Goal: Information Seeking & Learning: Learn about a topic

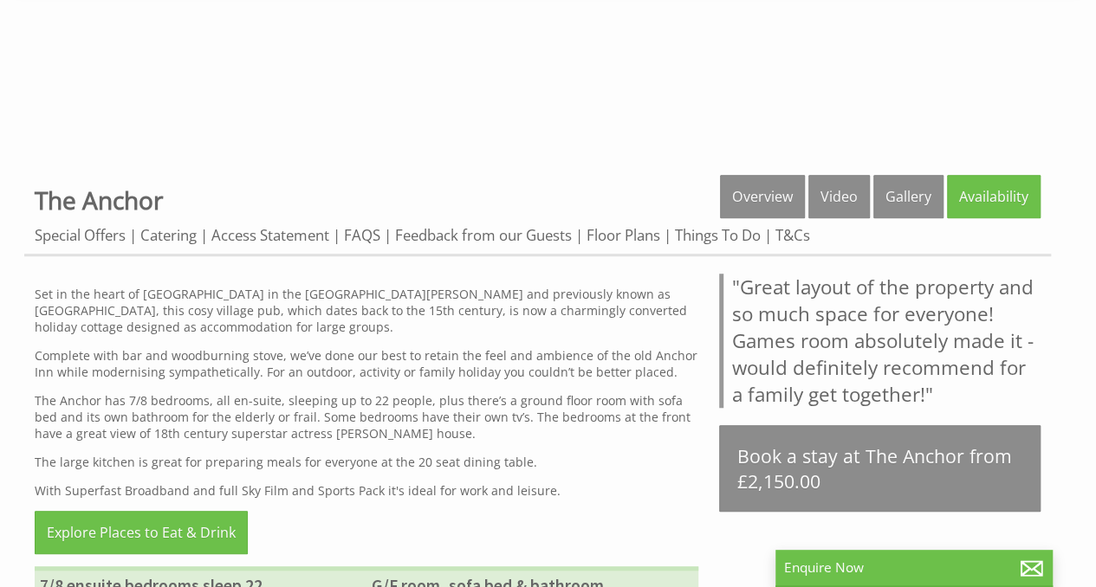
scroll to position [485, 0]
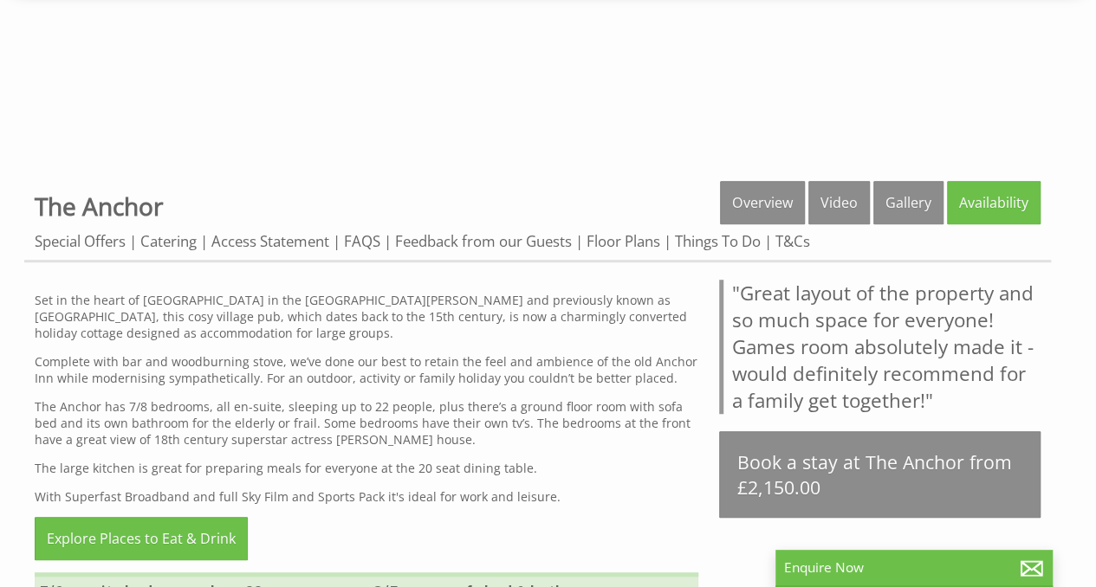
drag, startPoint x: 0, startPoint y: 0, endPoint x: 1064, endPoint y: 178, distance: 1078.2
click at [1064, 178] on html "Search For a date Our Houses Explore our homes Our Holiday Ideas What's going o…" at bounding box center [548, 503] width 1096 height 1976
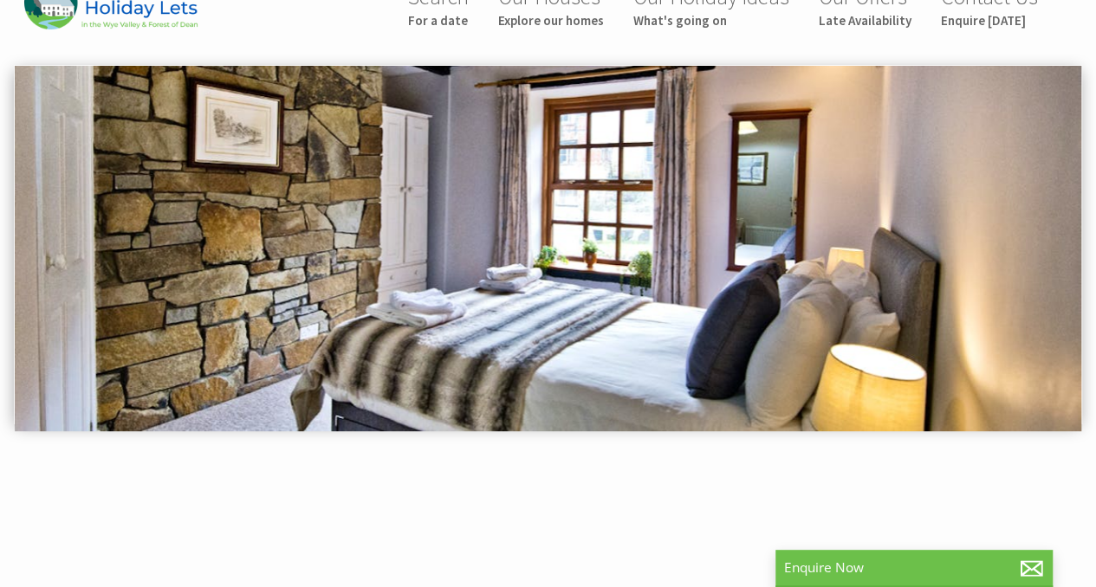
scroll to position [0, 0]
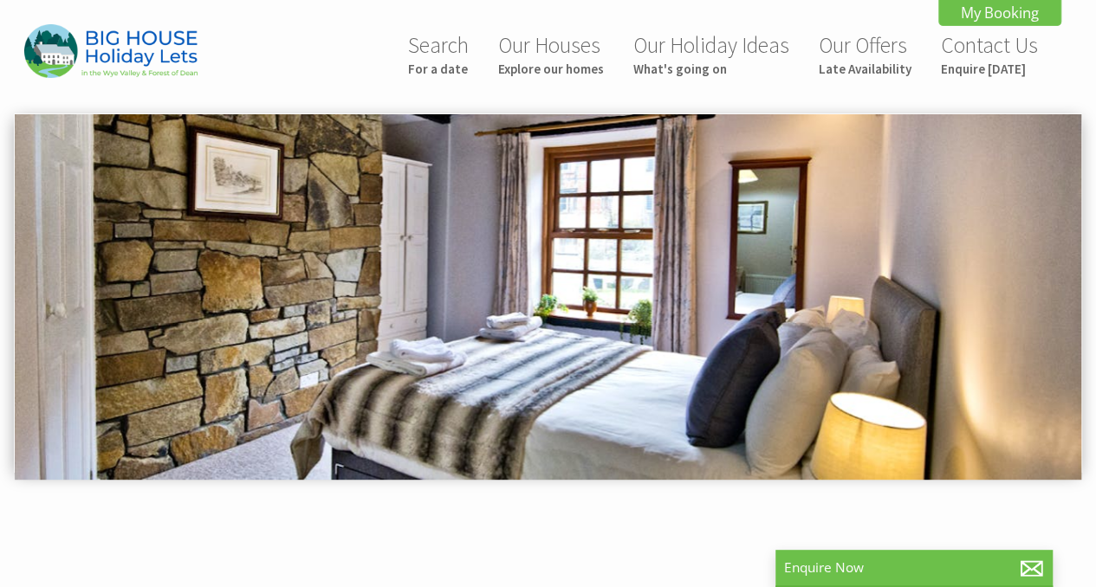
click at [1069, 285] on img at bounding box center [548, 296] width 1066 height 365
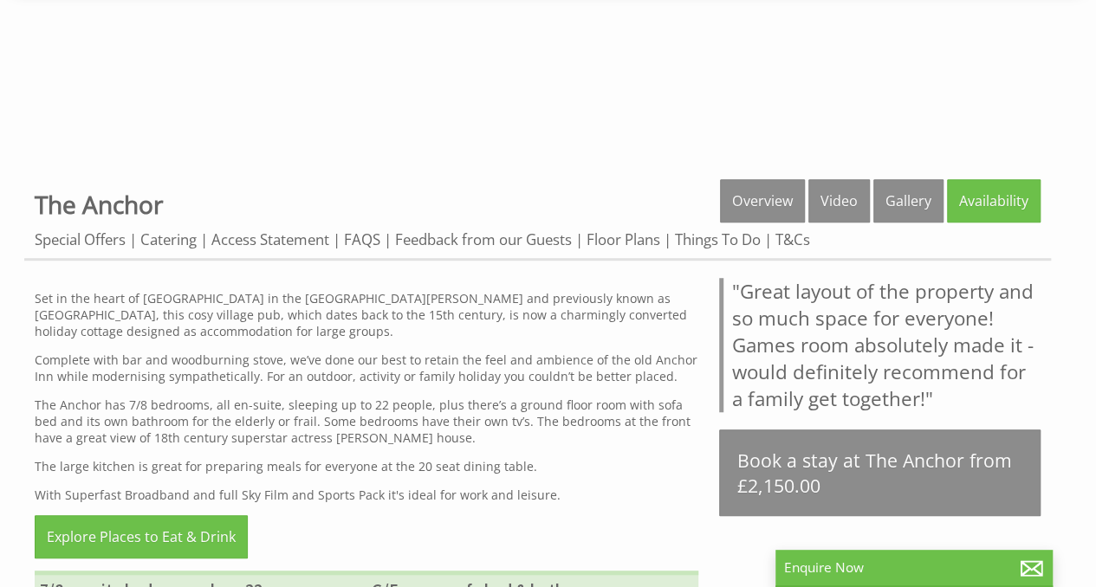
scroll to position [476, 0]
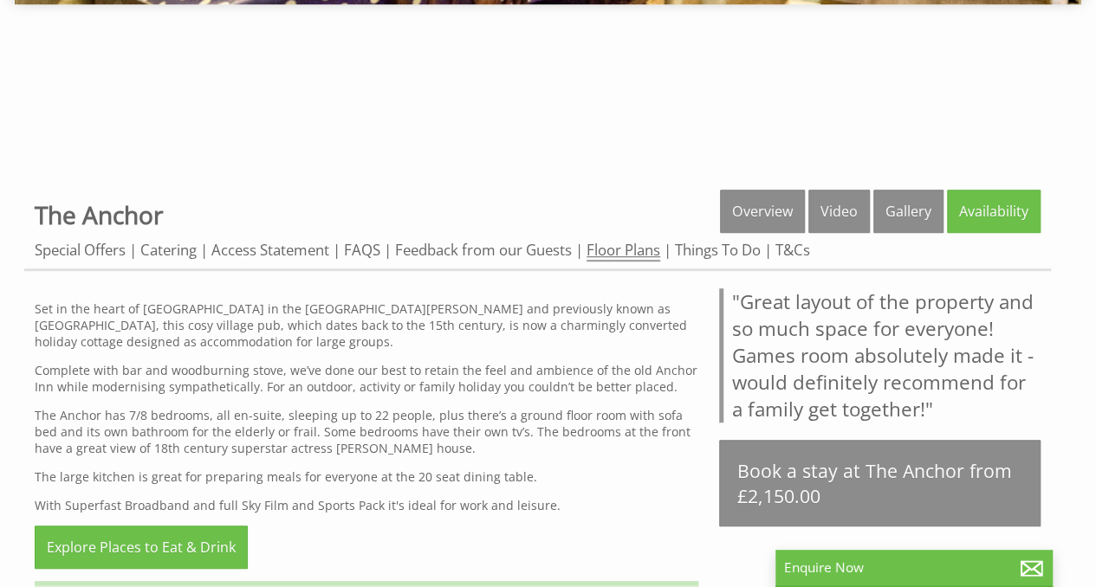
click at [648, 250] on link "Floor Plans" at bounding box center [623, 251] width 74 height 22
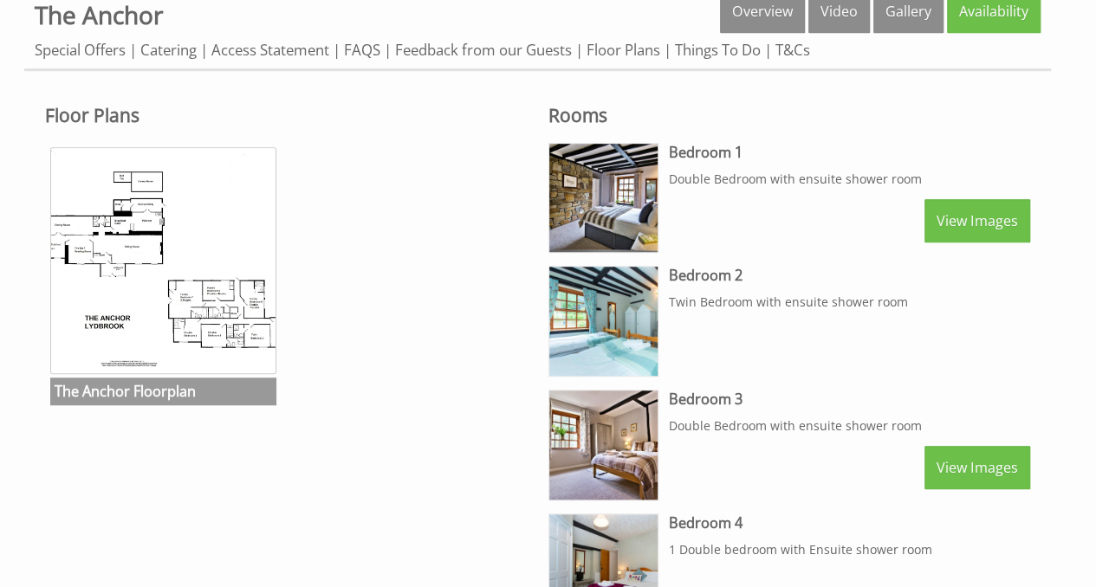
scroll to position [592, 0]
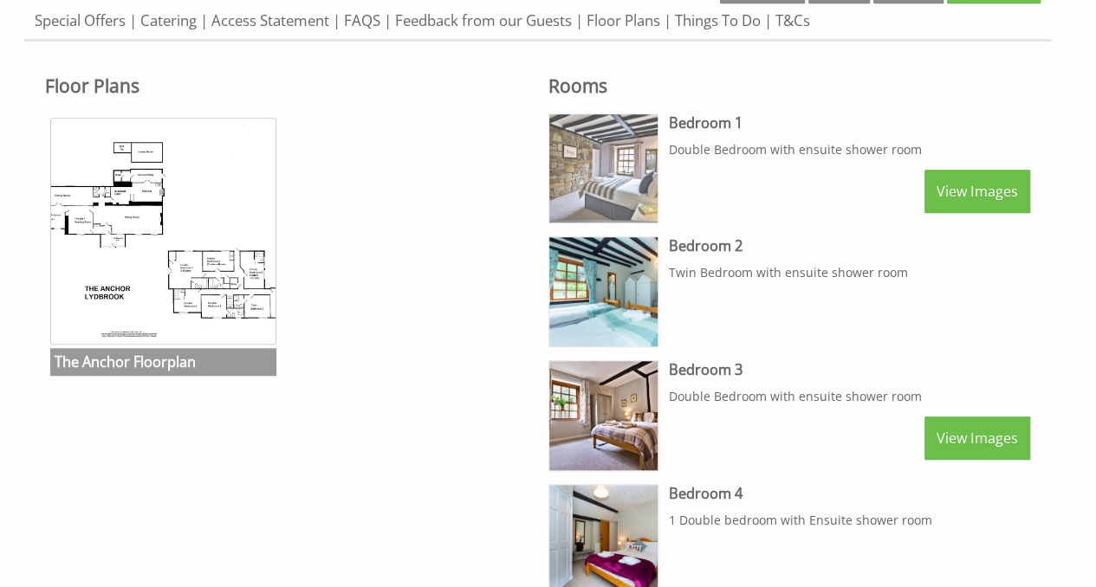
click at [600, 172] on img at bounding box center [603, 168] width 109 height 109
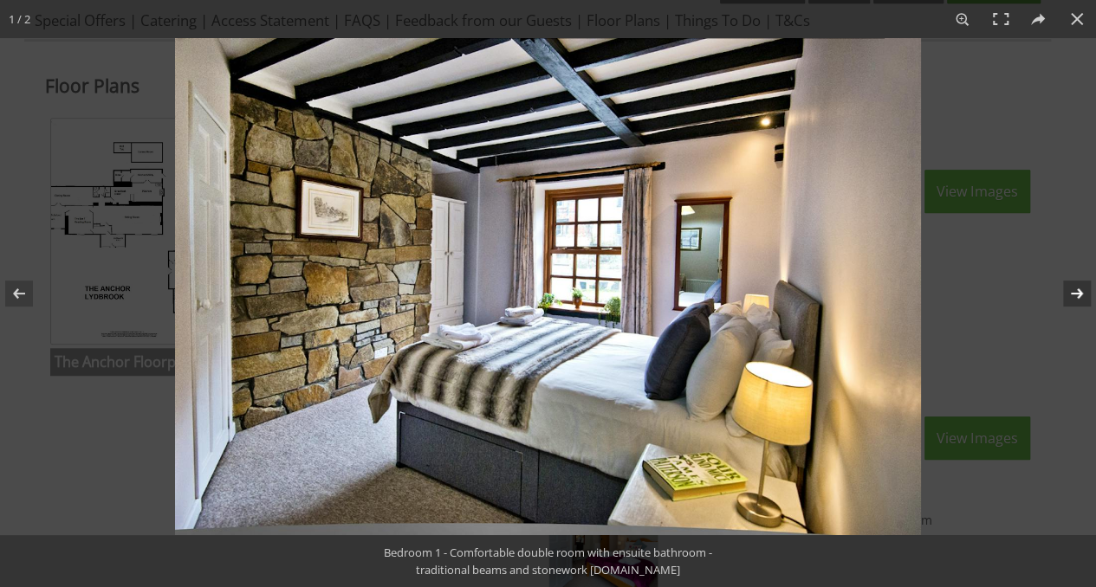
click at [1077, 299] on button at bounding box center [1065, 293] width 61 height 87
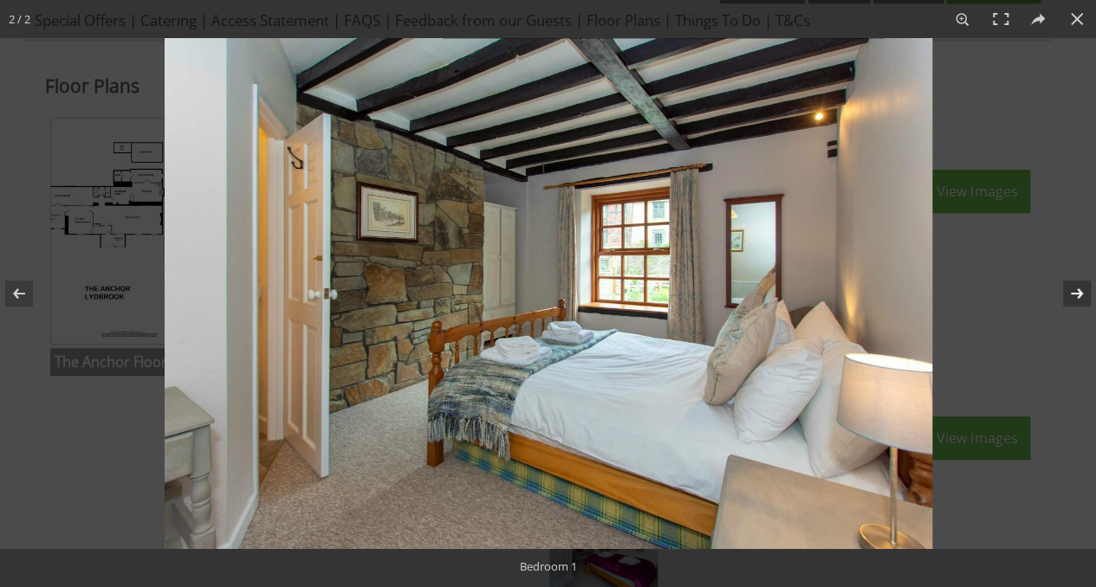
click at [1077, 299] on button at bounding box center [1065, 293] width 61 height 87
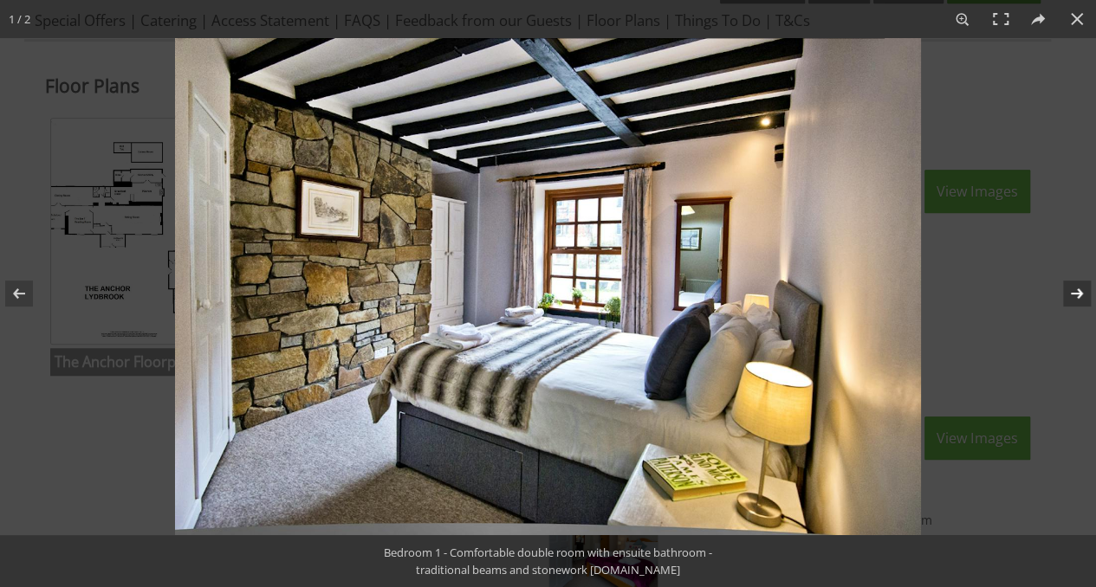
click at [1077, 299] on button at bounding box center [1065, 293] width 61 height 87
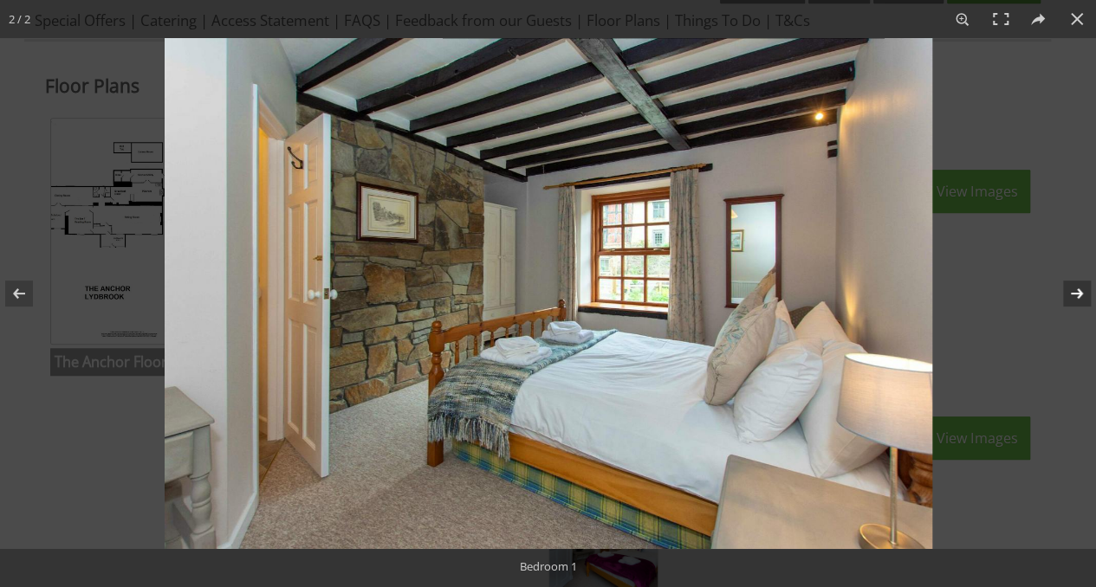
click at [1077, 299] on button at bounding box center [1065, 293] width 61 height 87
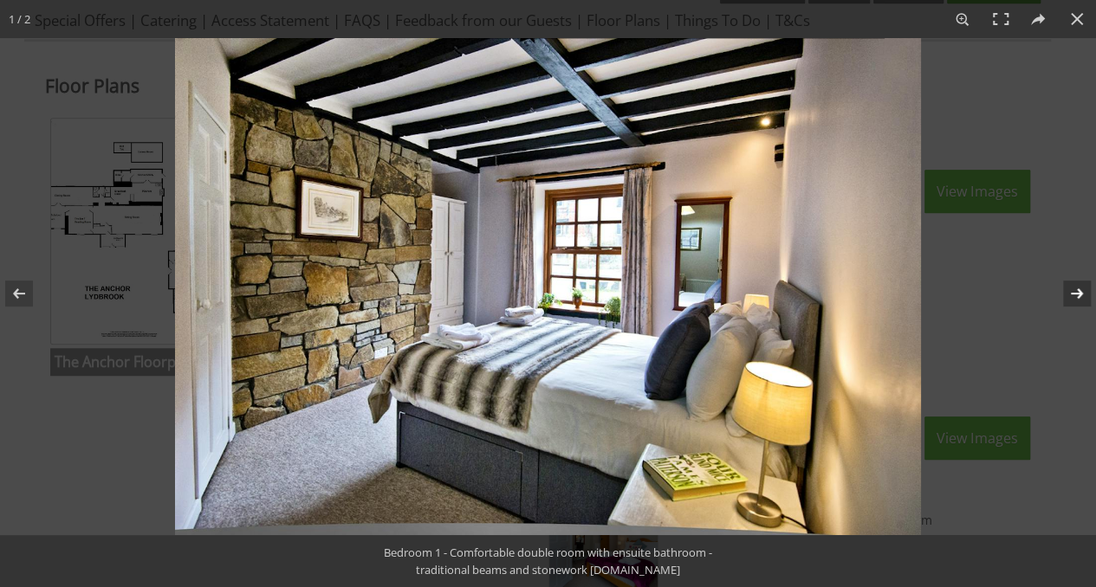
click at [1077, 299] on button at bounding box center [1065, 293] width 61 height 87
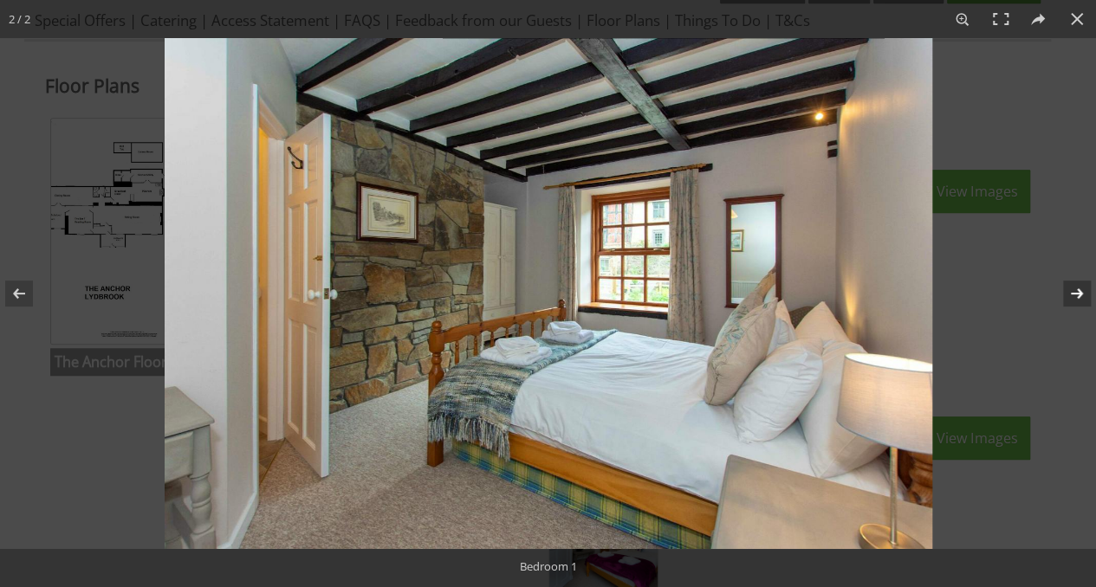
click at [1077, 299] on button at bounding box center [1065, 293] width 61 height 87
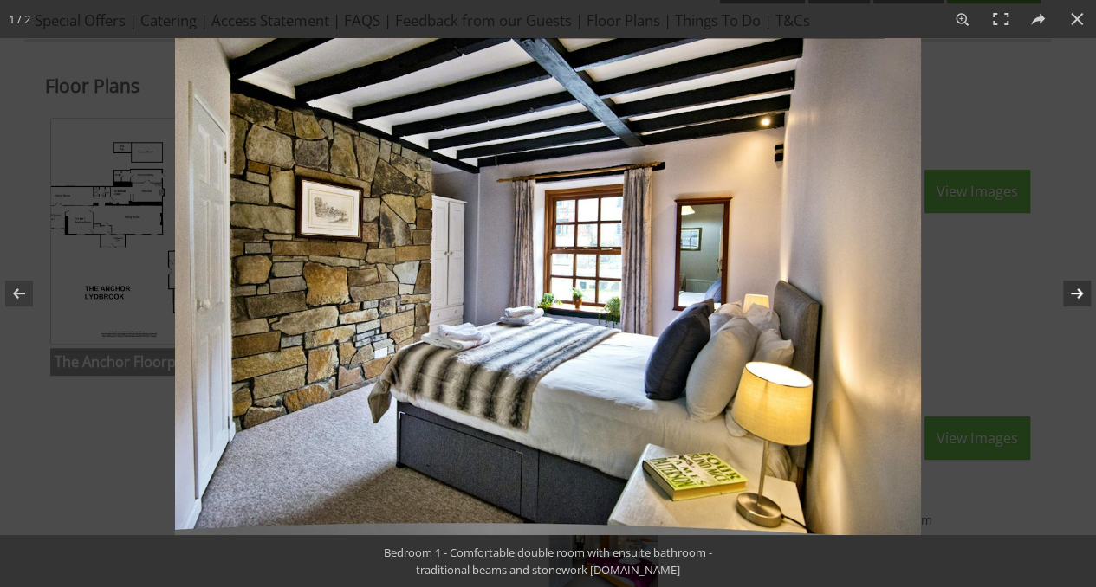
click at [1077, 299] on button at bounding box center [1065, 293] width 61 height 87
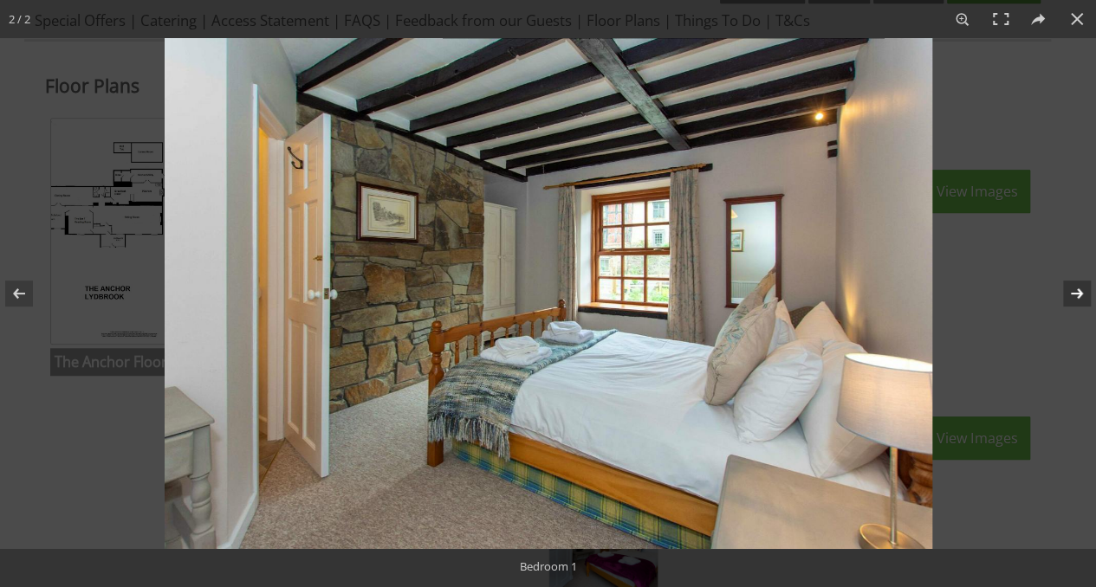
click at [1077, 299] on button at bounding box center [1065, 293] width 61 height 87
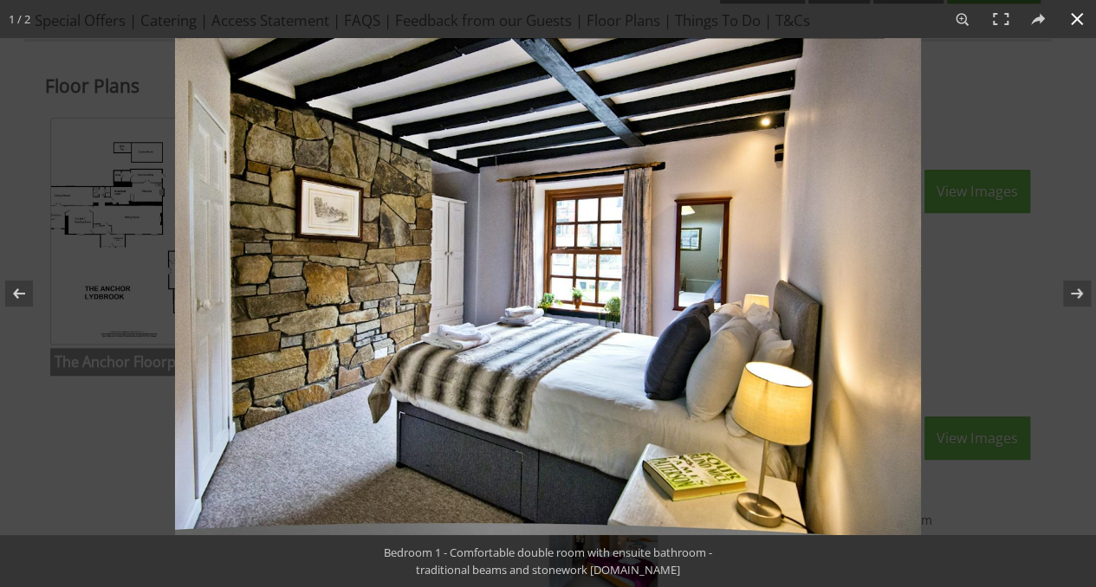
click at [1072, 21] on button at bounding box center [1076, 19] width 38 height 38
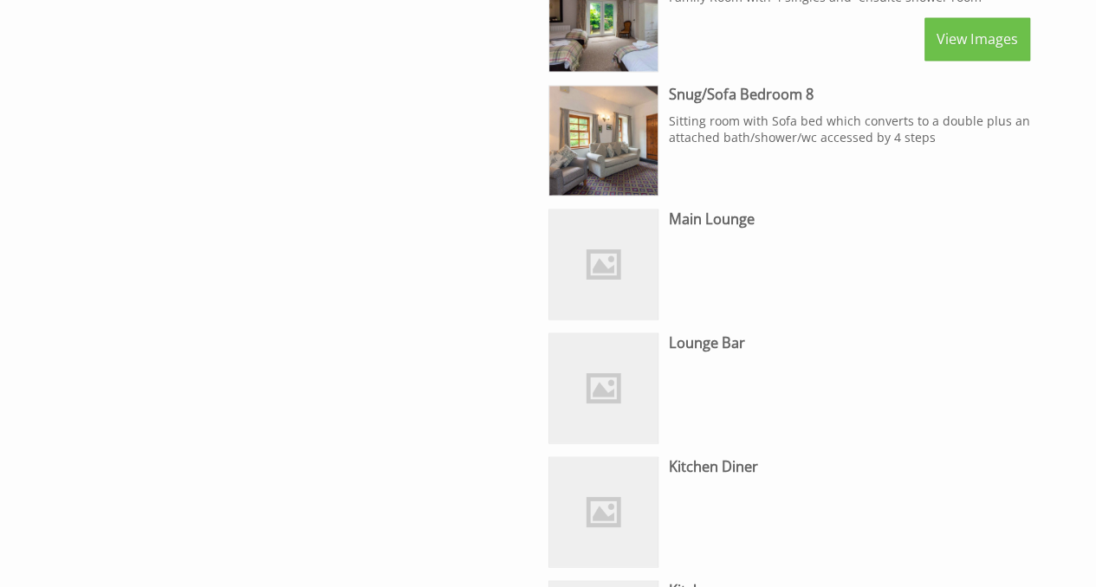
scroll to position [1504, 0]
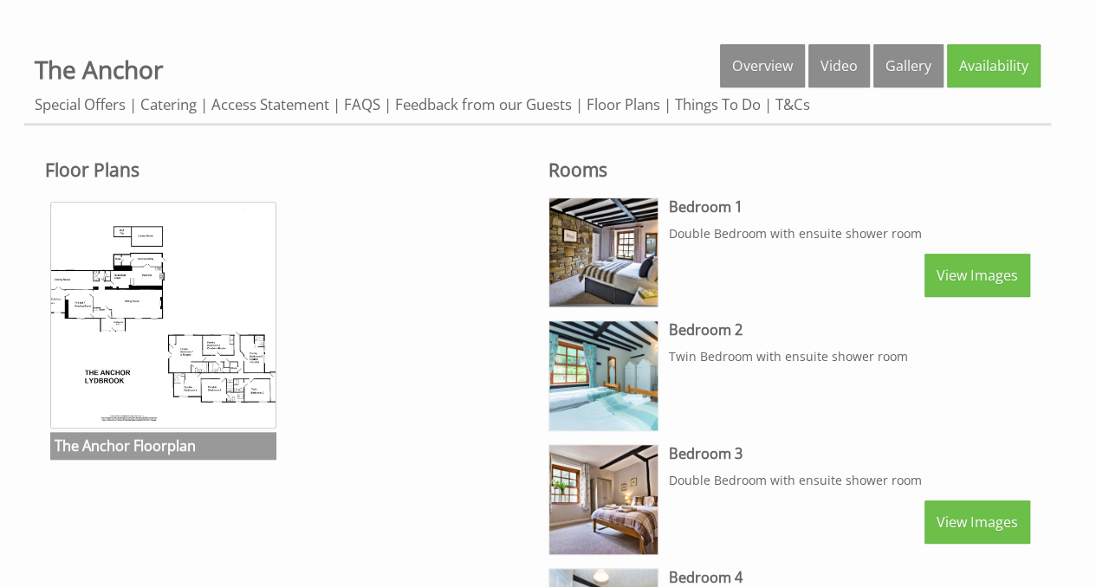
scroll to position [650, 0]
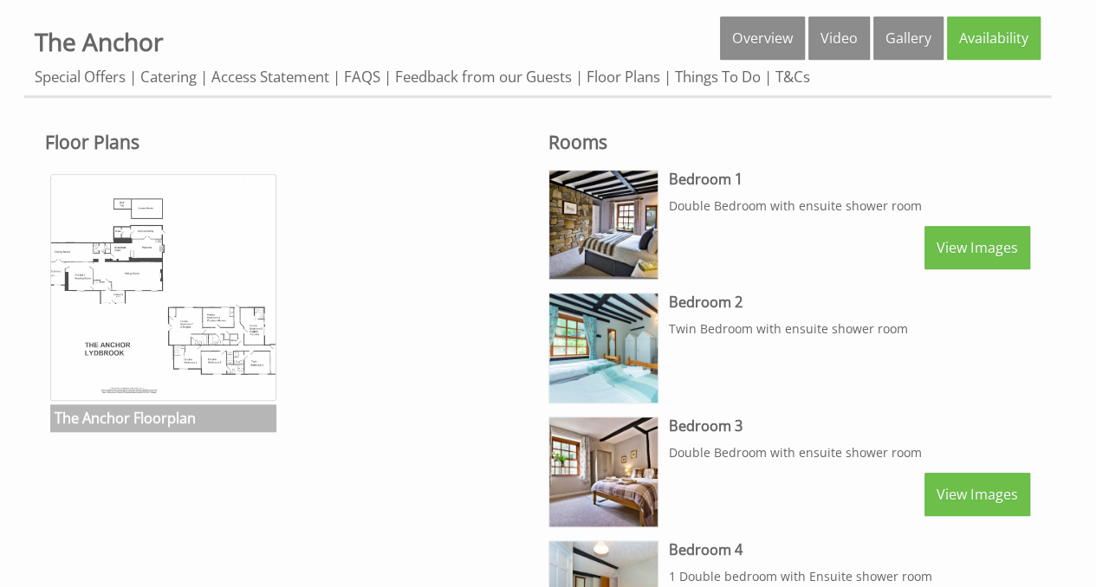
click at [144, 343] on img at bounding box center [163, 287] width 227 height 227
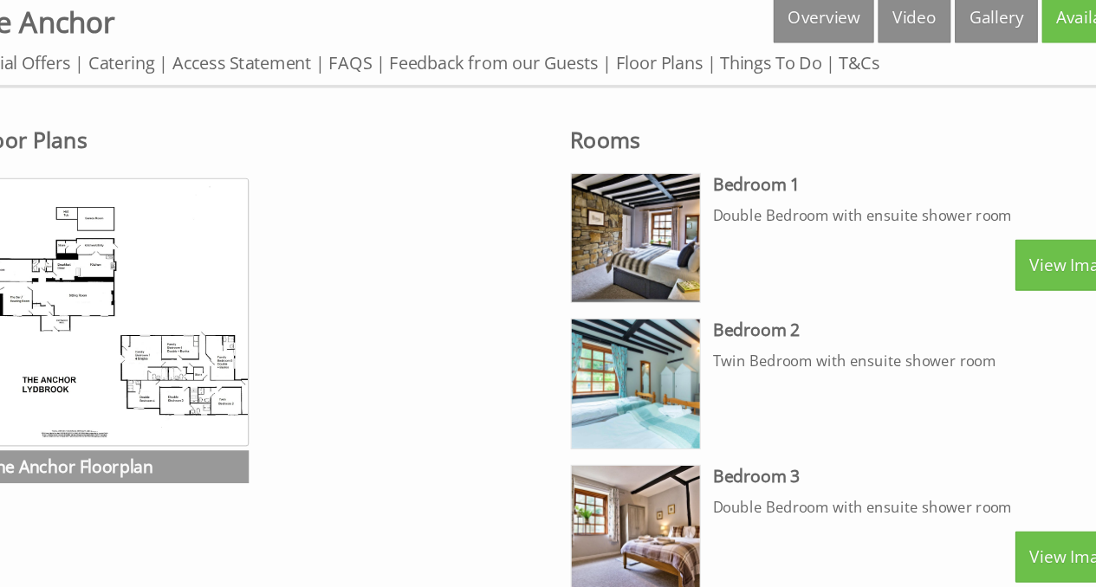
scroll to position [649, 0]
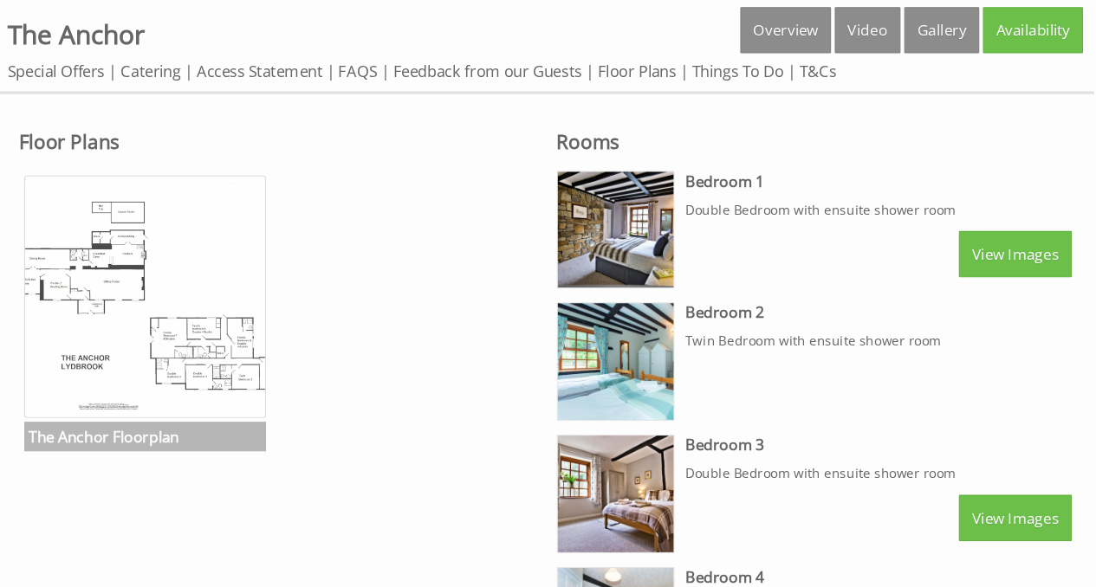
click at [204, 245] on img at bounding box center [163, 287] width 227 height 227
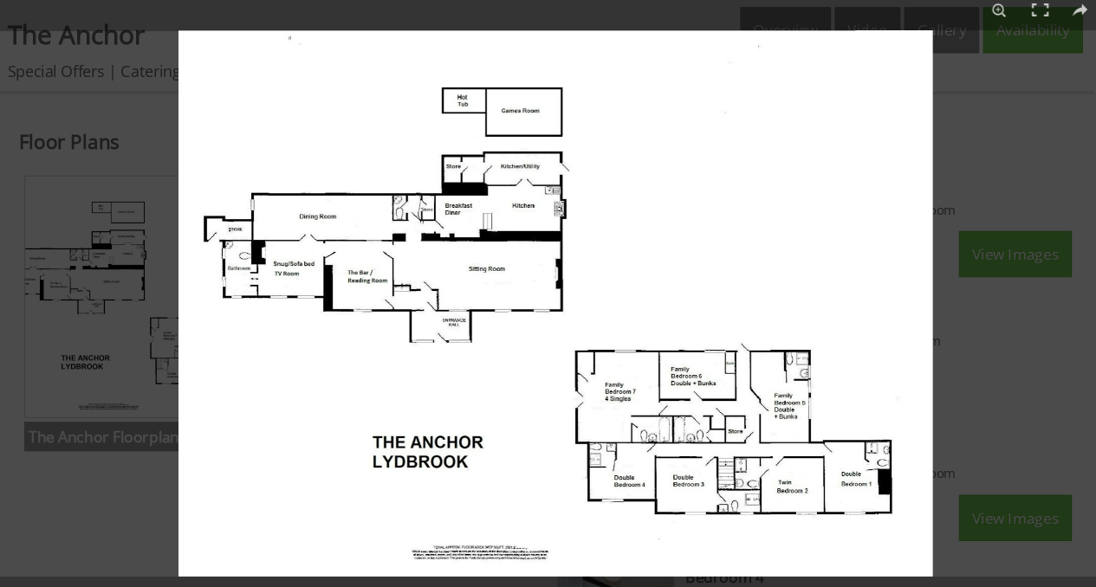
click at [378, 237] on img at bounding box center [547, 293] width 705 height 511
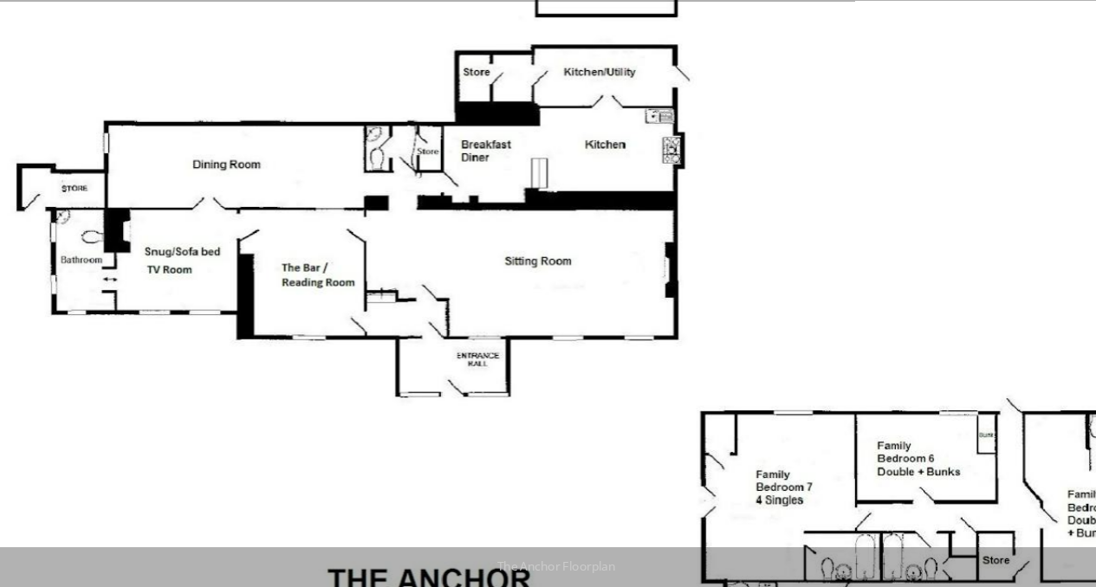
scroll to position [957, 0]
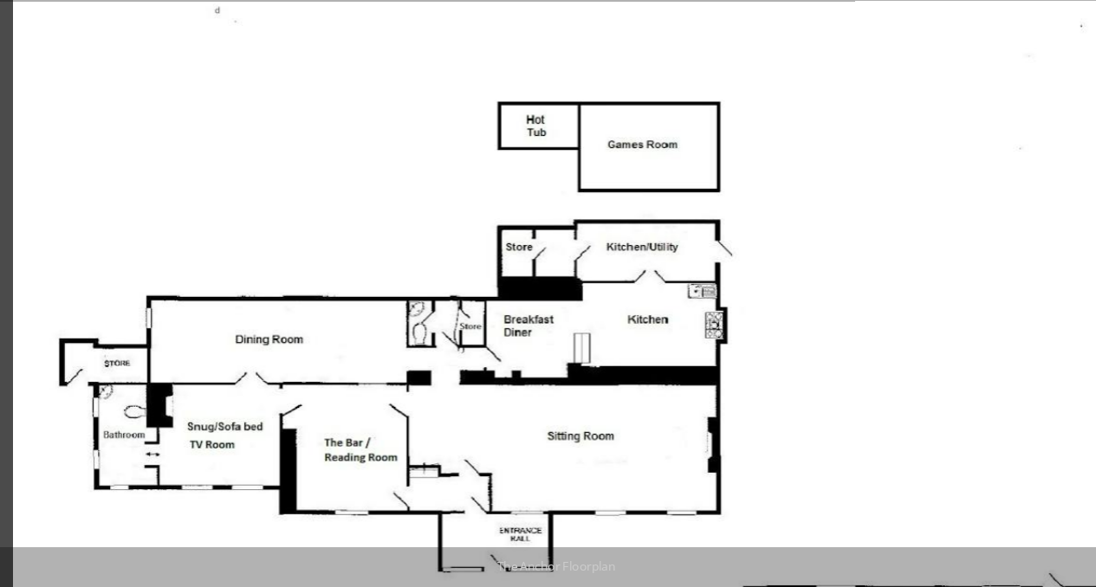
drag, startPoint x: 919, startPoint y: 274, endPoint x: 1063, endPoint y: 502, distance: 270.1
click at [1063, 502] on html "Search For a date Our Houses Explore our homes Our Holiday Ideas What's going o…" at bounding box center [548, 510] width 1096 height 2934
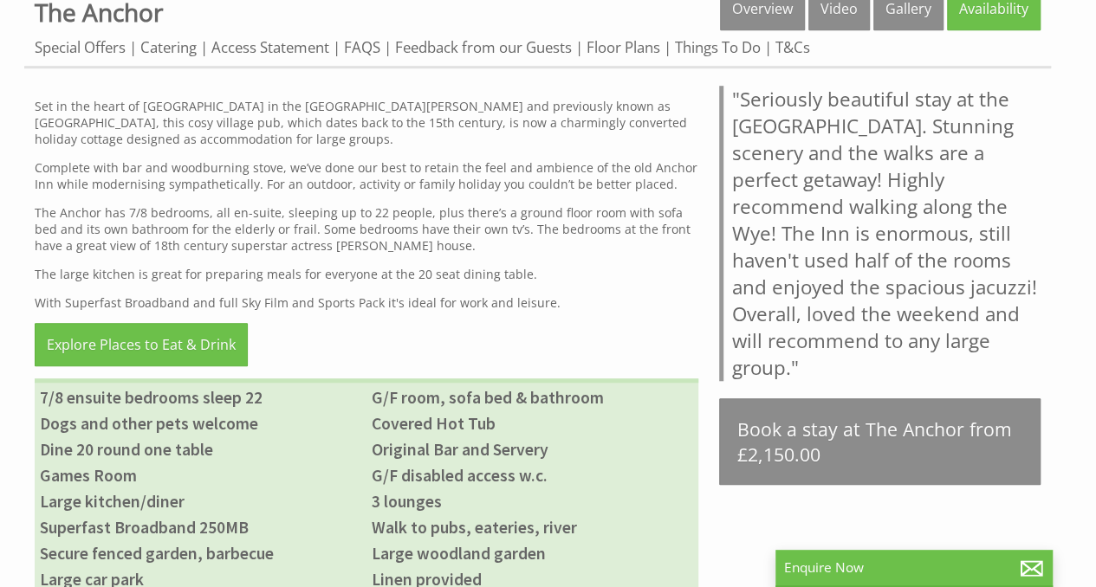
scroll to position [568, 0]
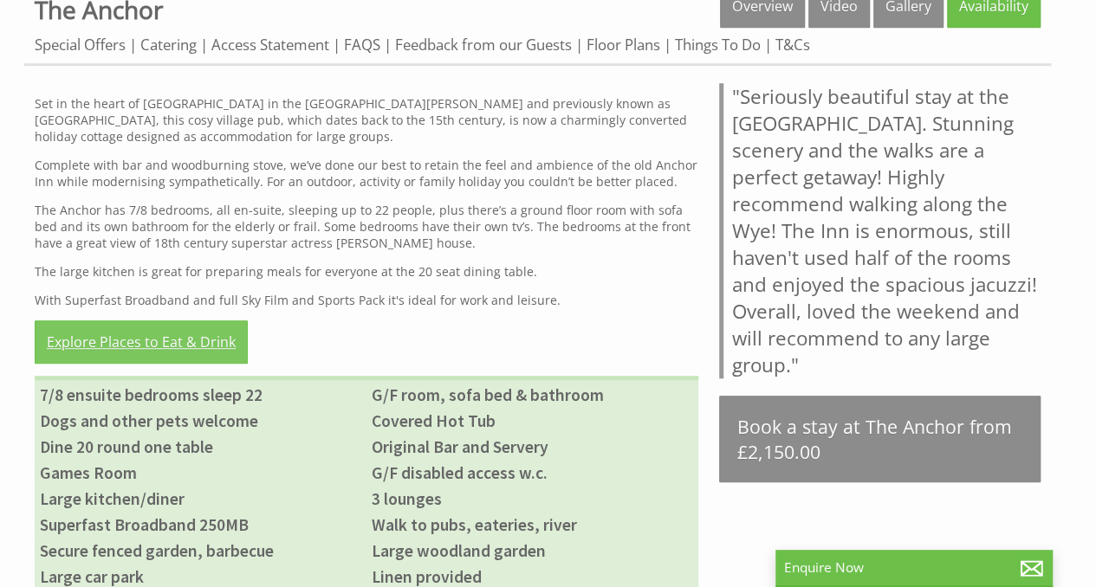
click at [161, 335] on link "Explore Places to Eat & Drink" at bounding box center [141, 341] width 213 height 43
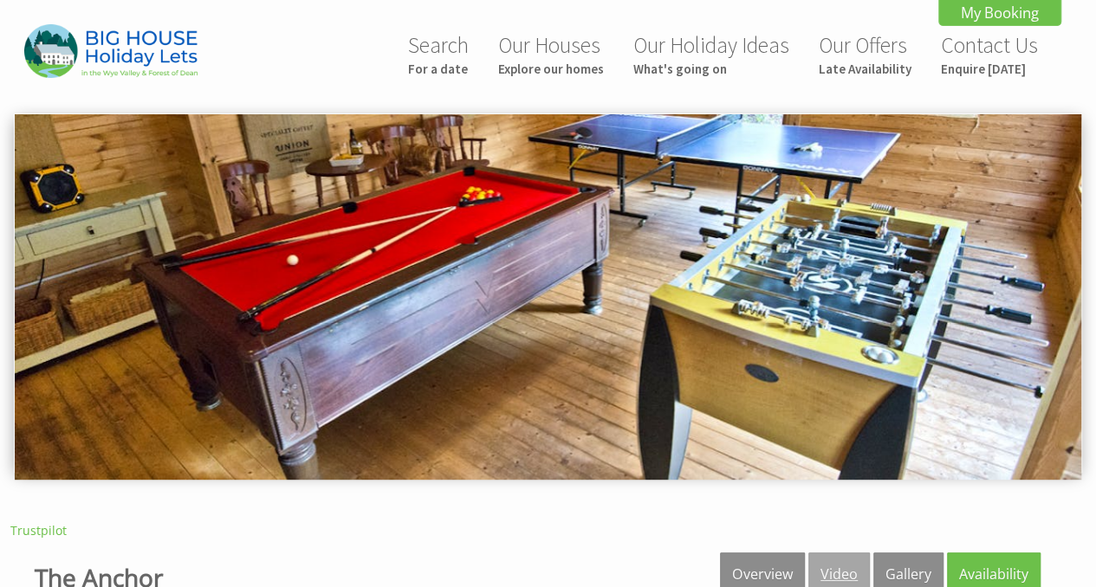
click at [822, 567] on link "Video" at bounding box center [838, 574] width 61 height 43
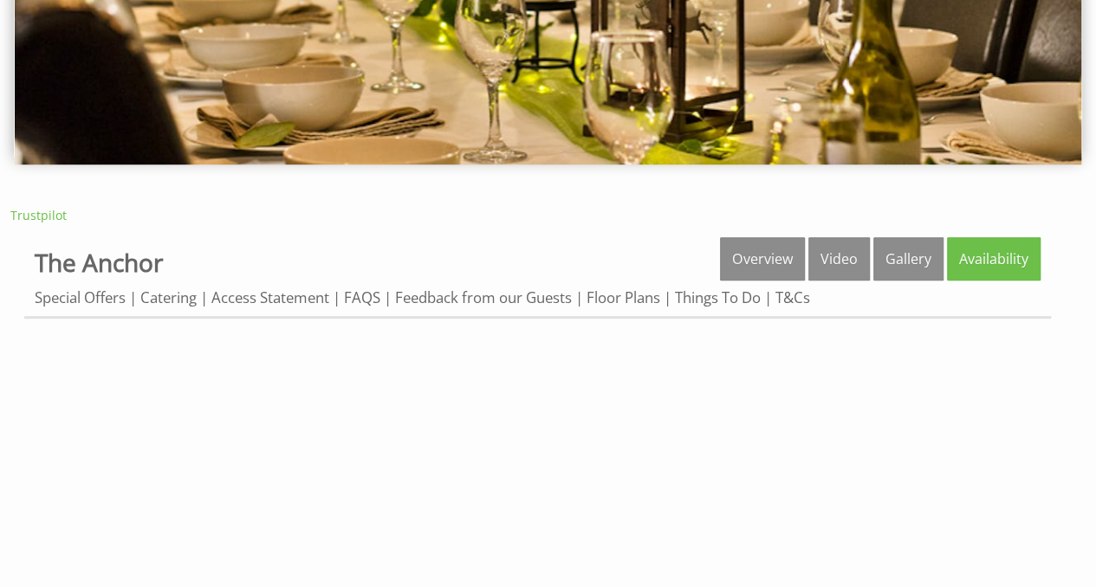
scroll to position [323, 0]
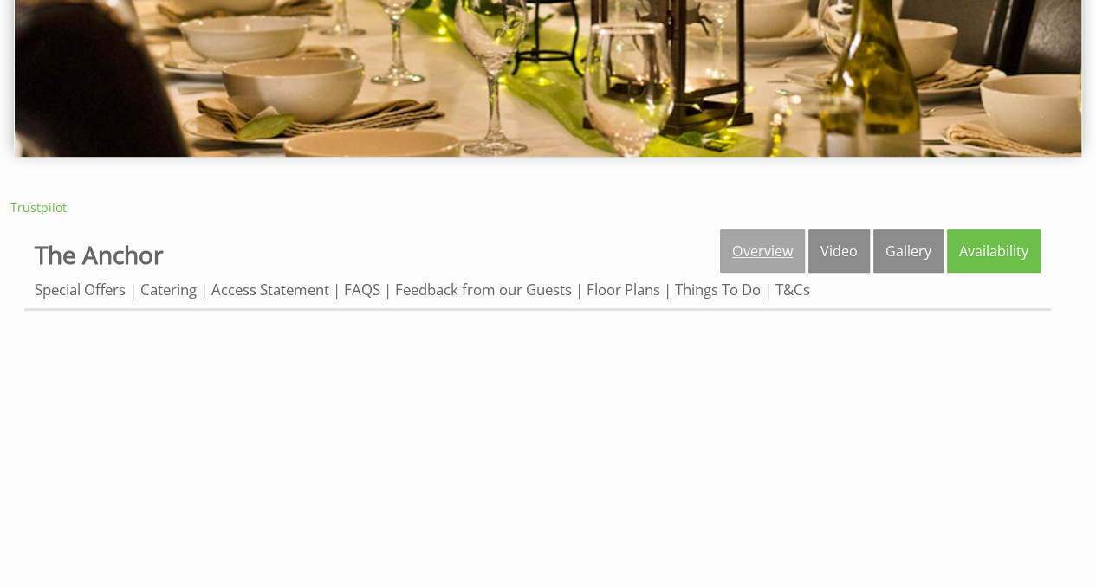
click at [779, 243] on link "Overview" at bounding box center [762, 251] width 85 height 43
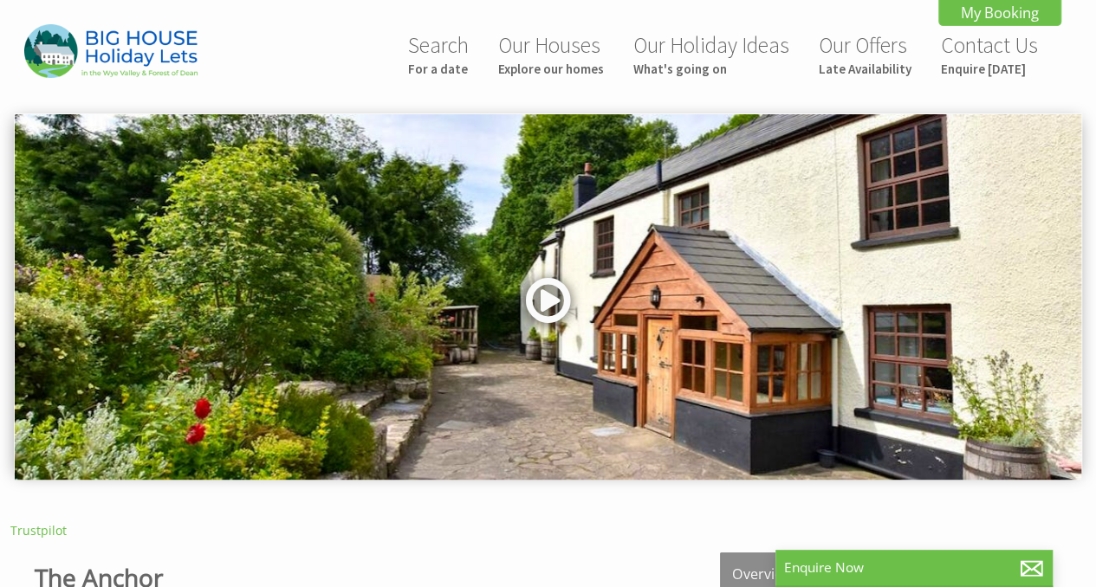
click at [536, 305] on link at bounding box center [548, 306] width 52 height 71
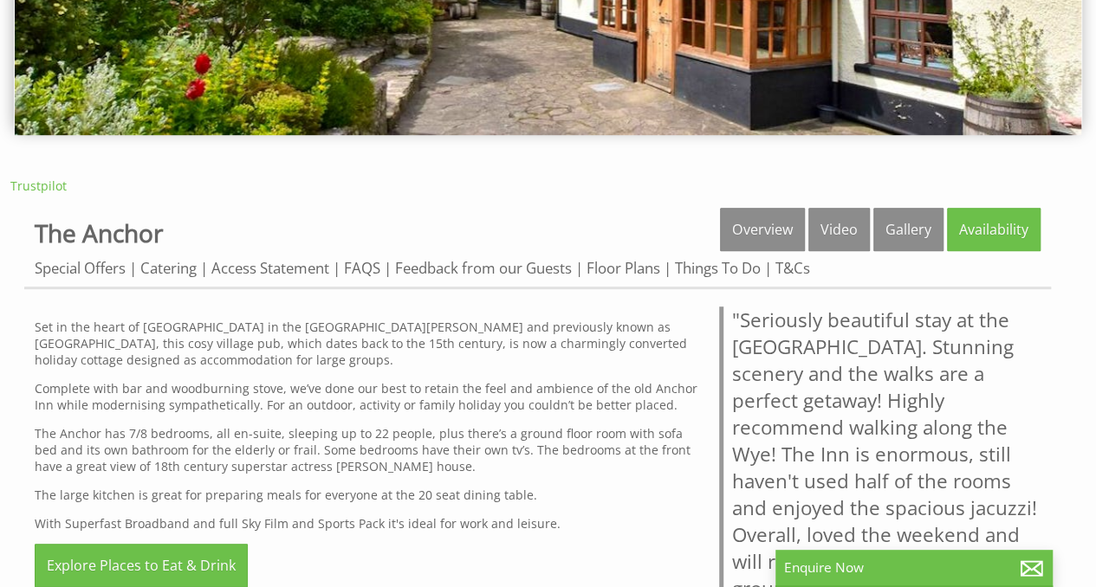
scroll to position [366, 0]
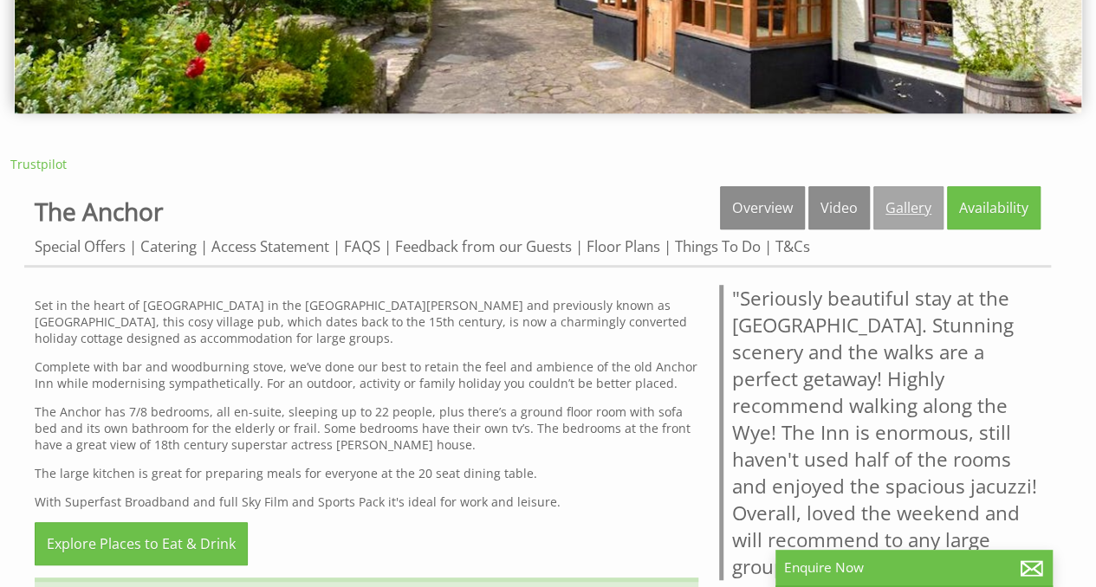
click at [908, 202] on link "Gallery" at bounding box center [908, 207] width 70 height 43
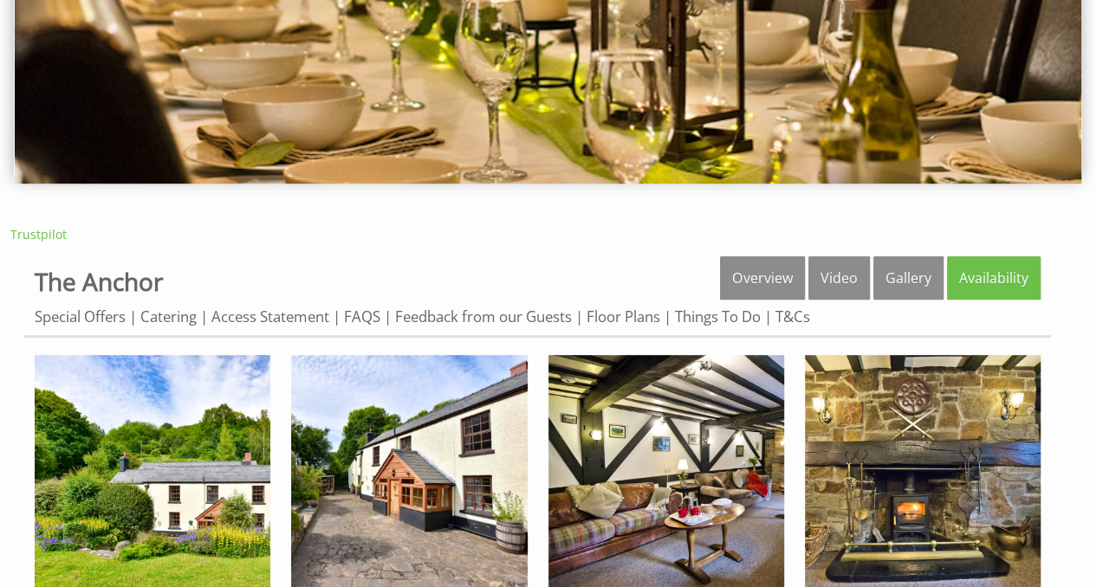
scroll to position [527, 0]
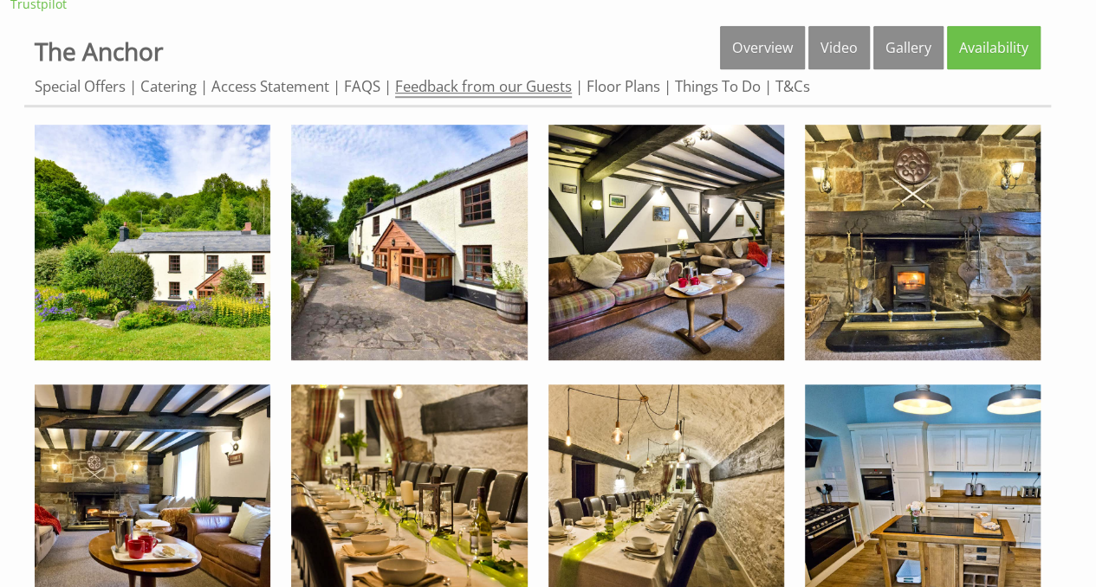
click at [488, 86] on link "Feedback from our Guests" at bounding box center [483, 87] width 177 height 22
